Goal: Find specific page/section: Find specific page/section

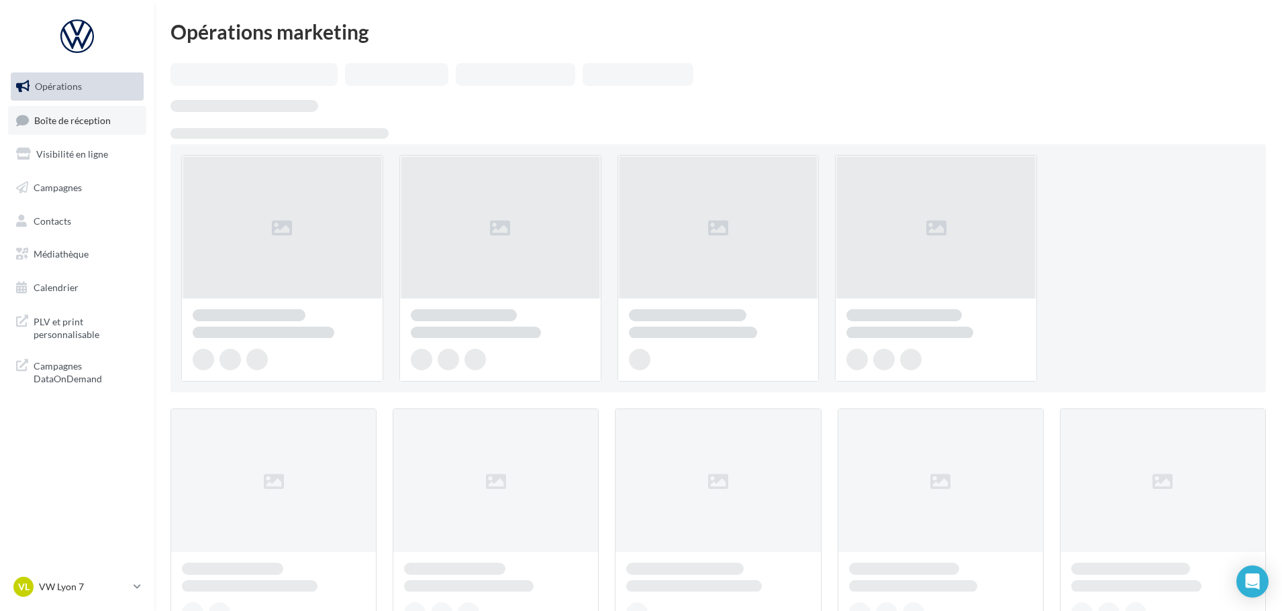
click at [103, 117] on span "Boîte de réception" at bounding box center [72, 119] width 77 height 11
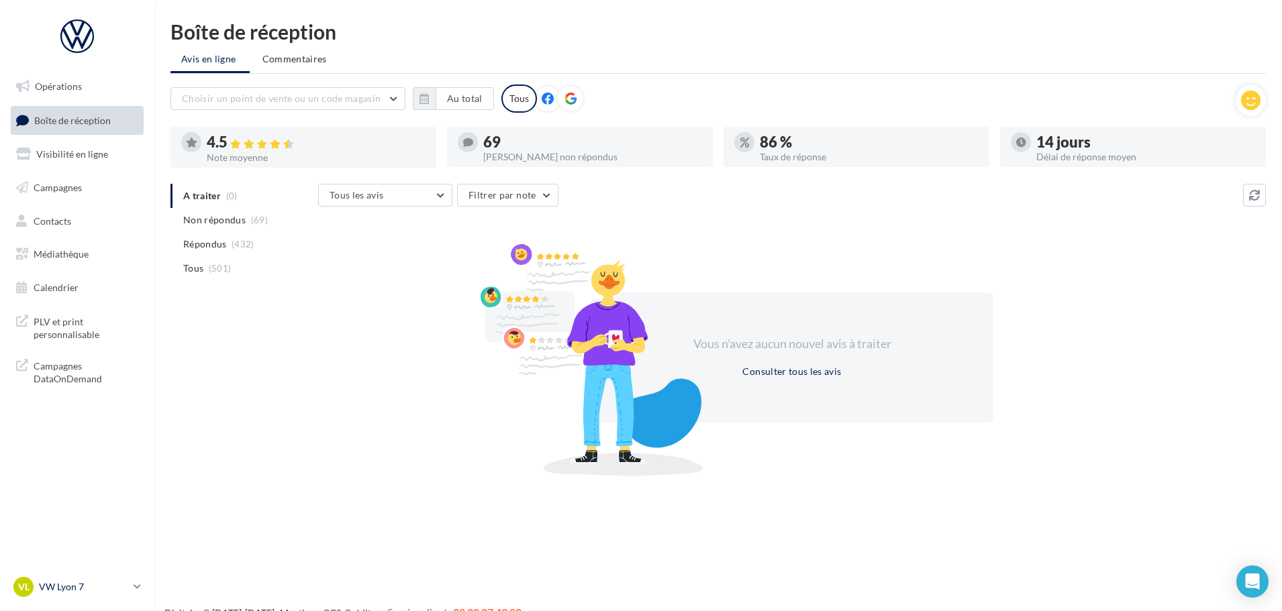
click at [89, 598] on link "VL VW Lyon 7 vw-lyo-gru" at bounding box center [77, 587] width 133 height 26
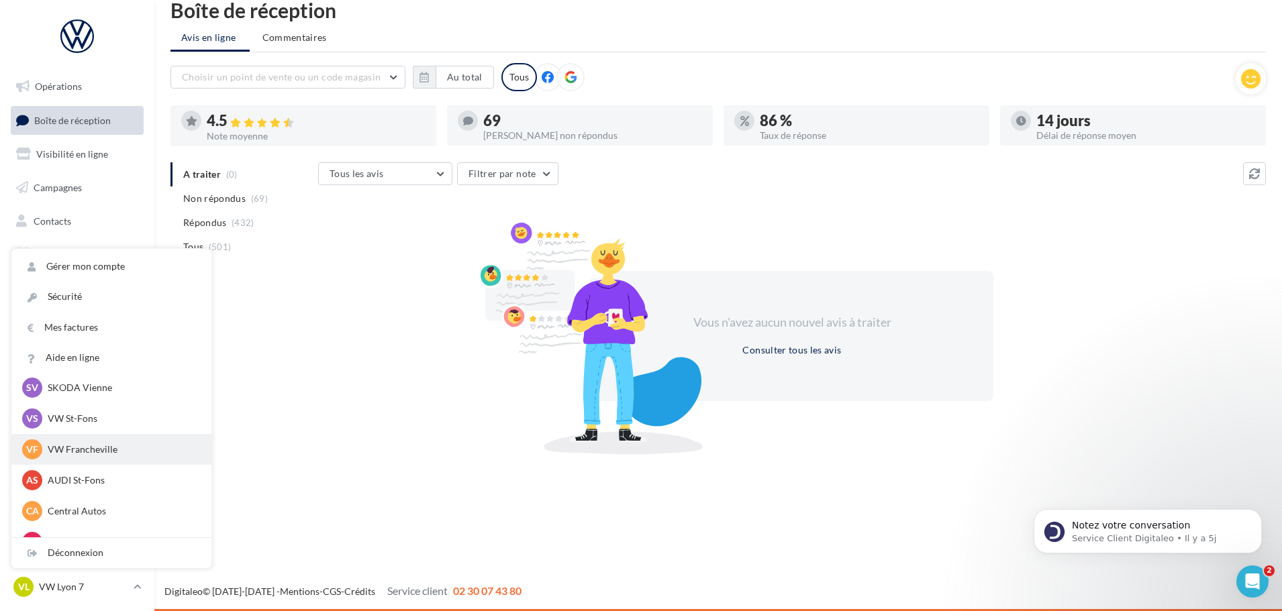
click at [117, 452] on p "VW Francheville" at bounding box center [122, 449] width 148 height 13
